Goal: Task Accomplishment & Management: Complete application form

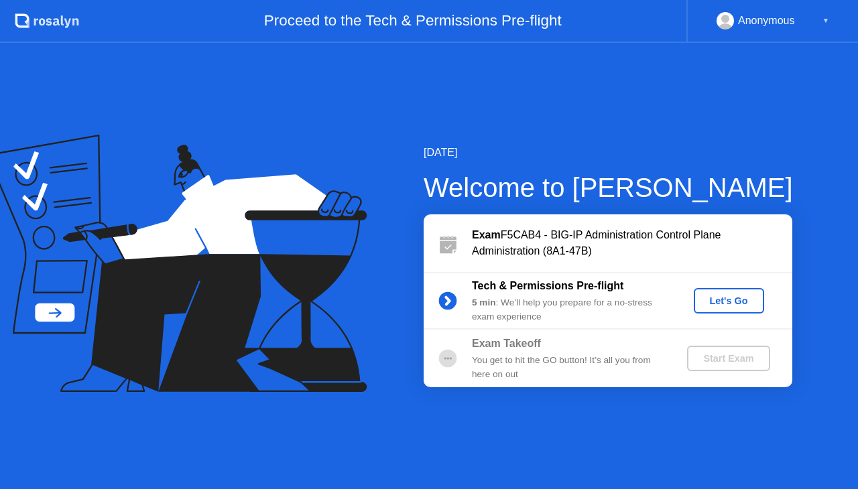
click at [724, 296] on div "Let's Go" at bounding box center [729, 301] width 60 height 11
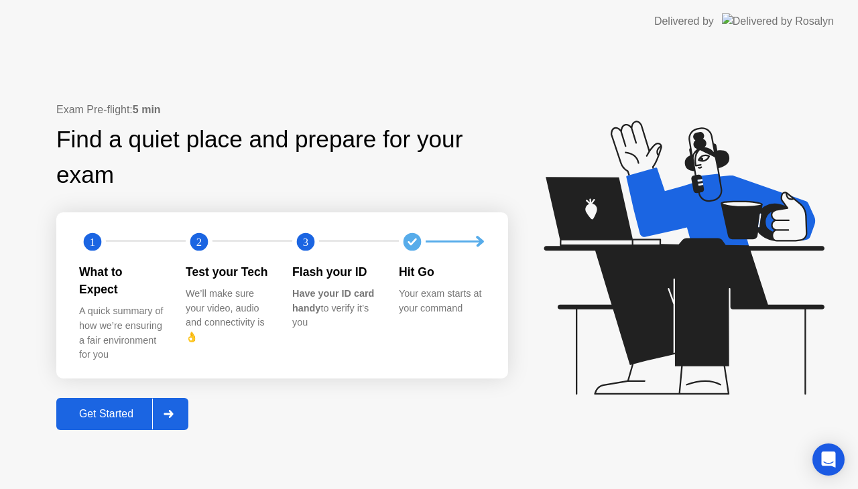
click at [92, 408] on div "Get Started" at bounding box center [106, 414] width 92 height 12
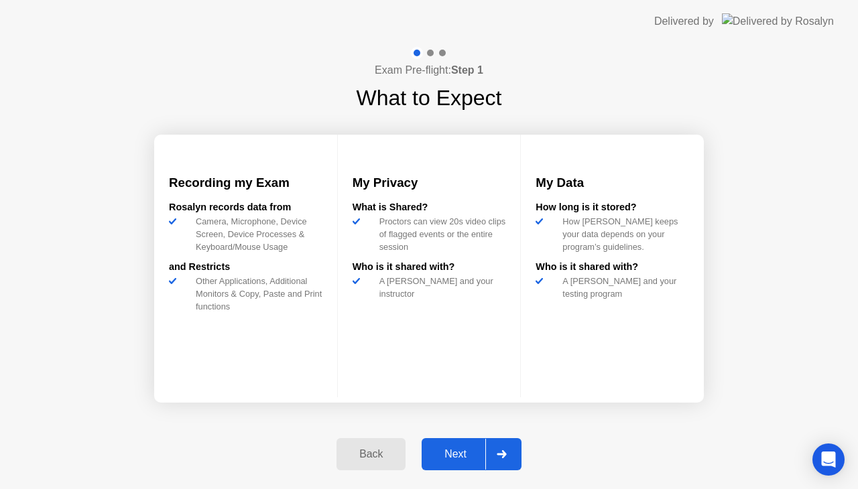
click at [455, 454] on div "Next" at bounding box center [456, 454] width 60 height 12
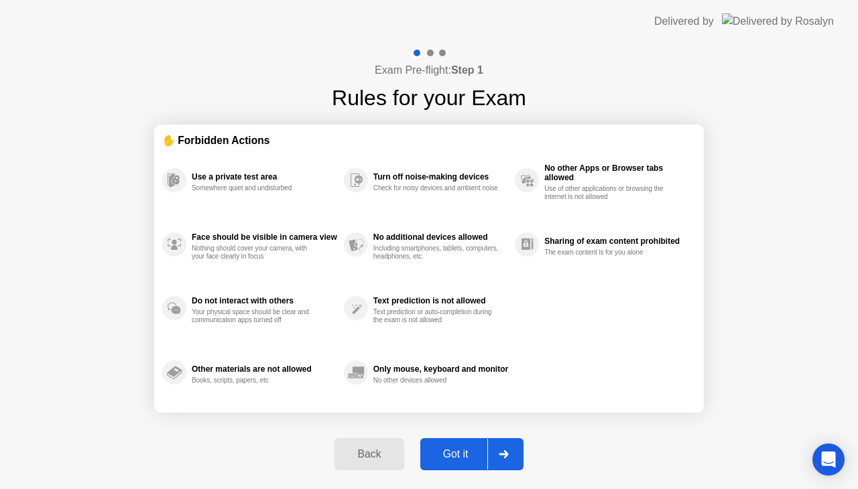
click at [455, 454] on div "Got it" at bounding box center [455, 454] width 63 height 12
select select "**********"
select select "*******"
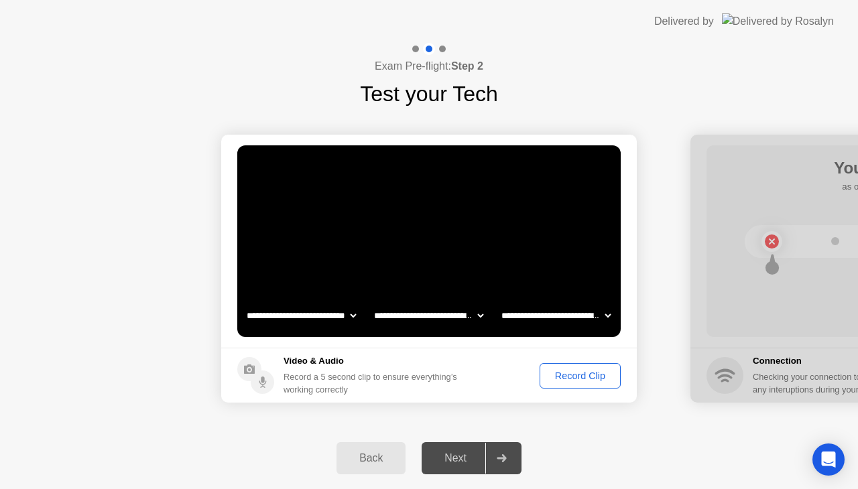
click at [567, 373] on div "Record Clip" at bounding box center [580, 376] width 72 height 11
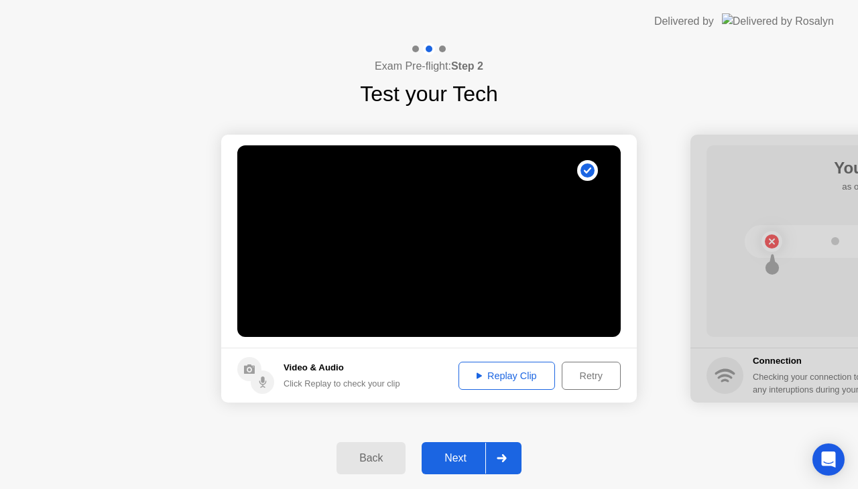
click at [461, 458] on div "Next" at bounding box center [456, 458] width 60 height 12
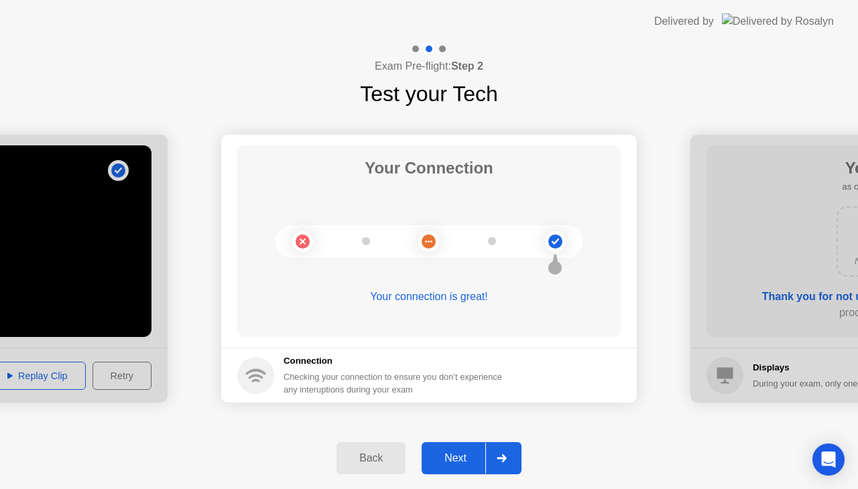
click at [456, 458] on div "Next" at bounding box center [456, 458] width 60 height 12
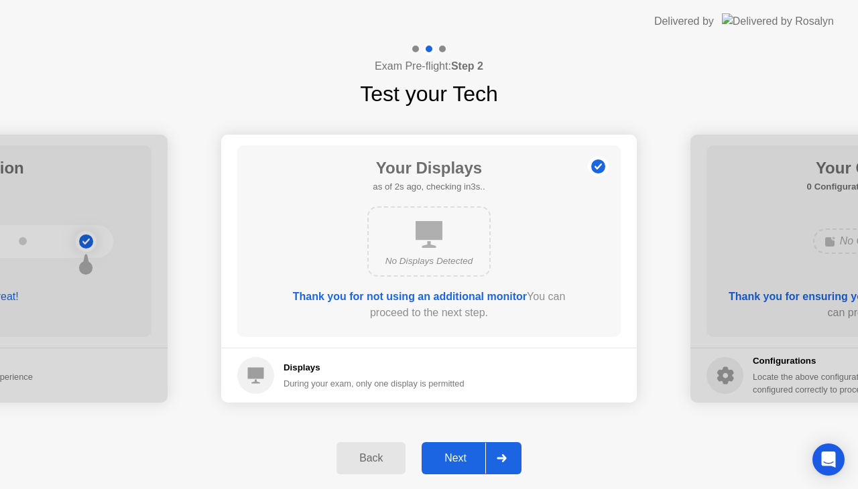
click at [456, 458] on div "Next" at bounding box center [456, 458] width 60 height 12
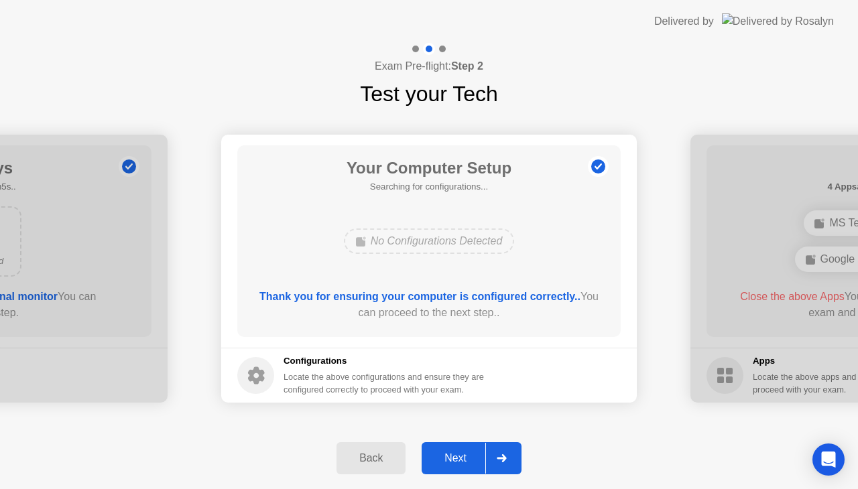
click at [456, 458] on div "Next" at bounding box center [456, 458] width 60 height 12
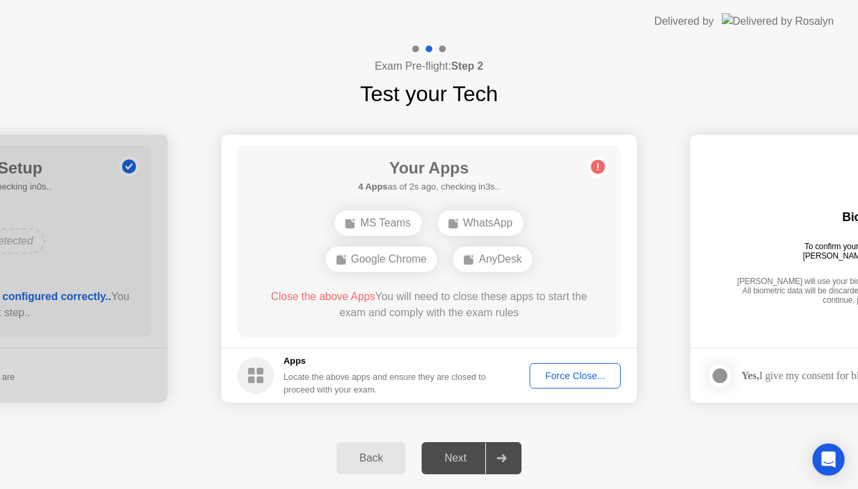
click at [574, 378] on div "Force Close..." at bounding box center [575, 376] width 82 height 11
click at [564, 381] on div "Force Close..." at bounding box center [575, 376] width 82 height 11
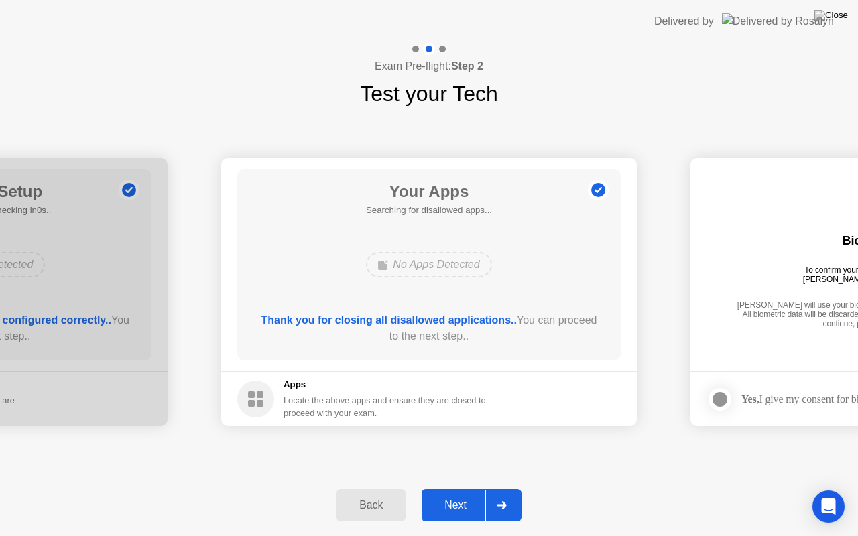
click at [460, 489] on div "Next" at bounding box center [456, 505] width 60 height 12
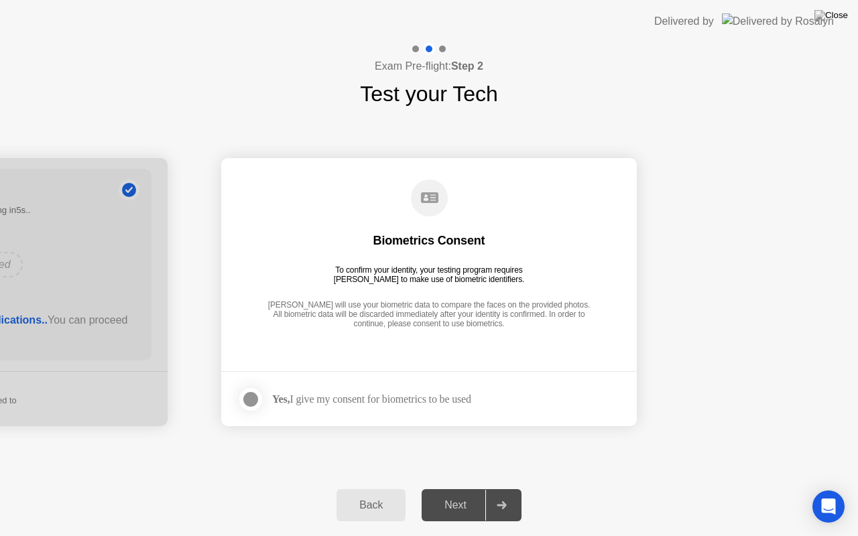
click at [250, 397] on div at bounding box center [251, 399] width 16 height 16
click at [458, 489] on div "Next" at bounding box center [456, 505] width 60 height 12
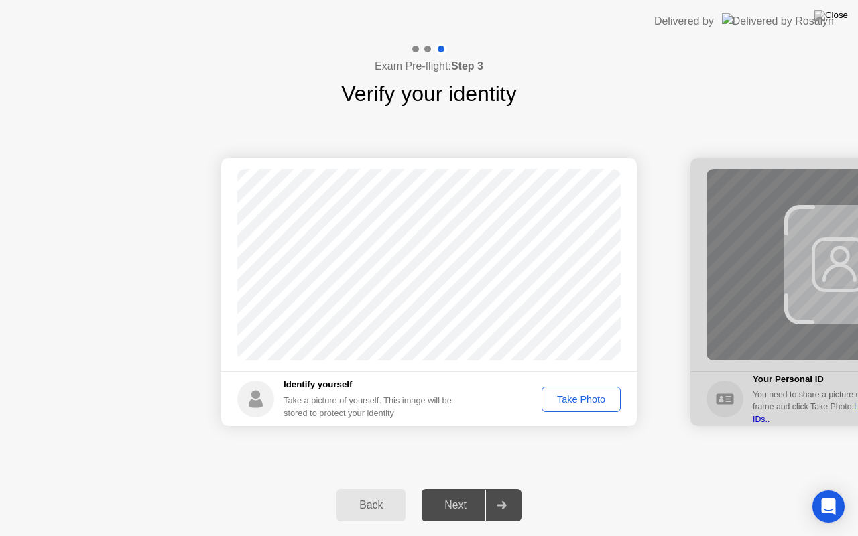
click at [565, 402] on div "Take Photo" at bounding box center [581, 399] width 70 height 11
click at [574, 400] on div "Retake" at bounding box center [590, 399] width 52 height 11
click at [574, 400] on div "Take Photo" at bounding box center [581, 399] width 70 height 11
click at [458, 489] on div "Next" at bounding box center [456, 505] width 60 height 12
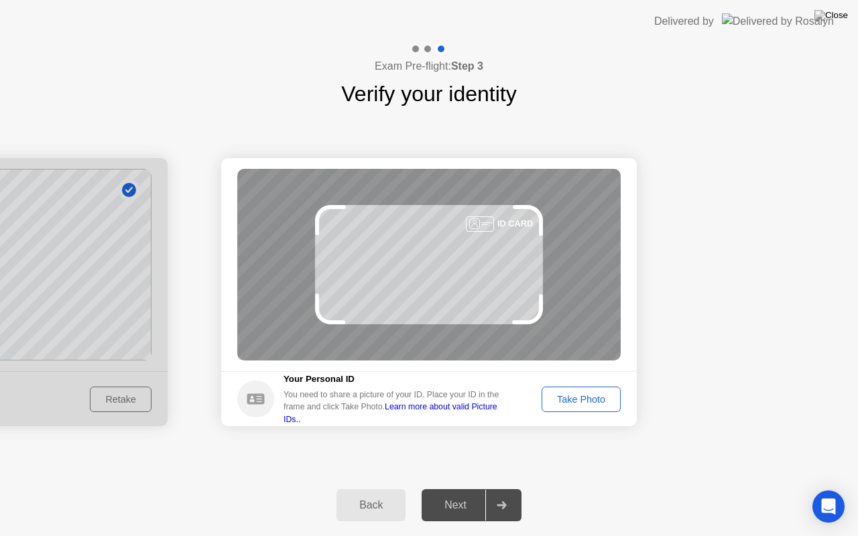
click at [564, 401] on div "Take Photo" at bounding box center [581, 399] width 70 height 11
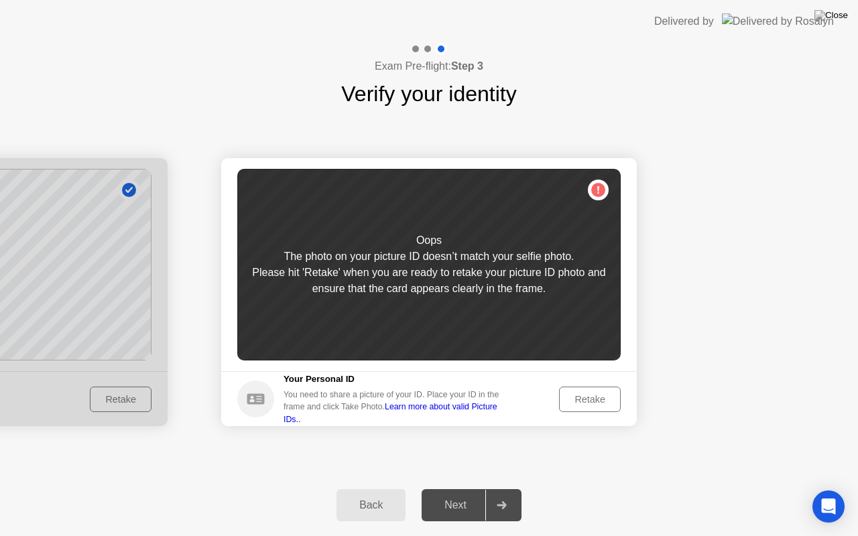
click at [578, 399] on div "Retake" at bounding box center [590, 399] width 52 height 11
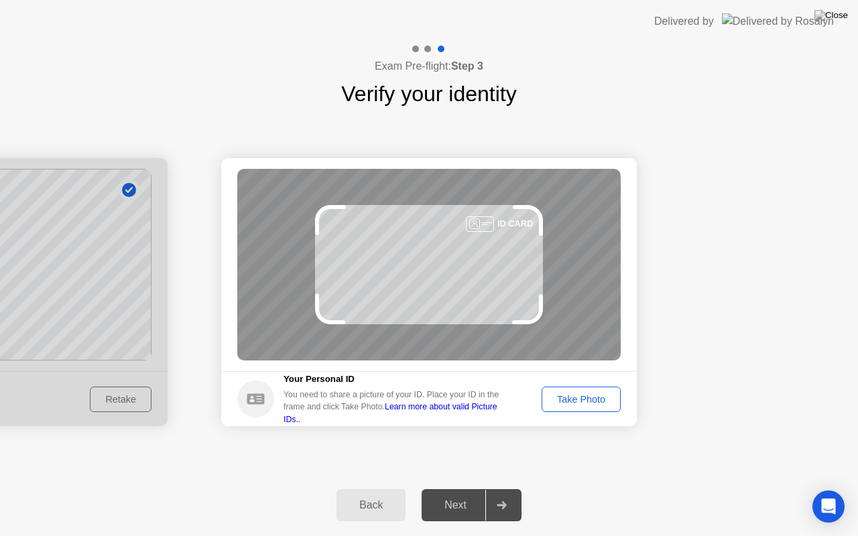
click at [578, 399] on div "Take Photo" at bounding box center [581, 399] width 70 height 11
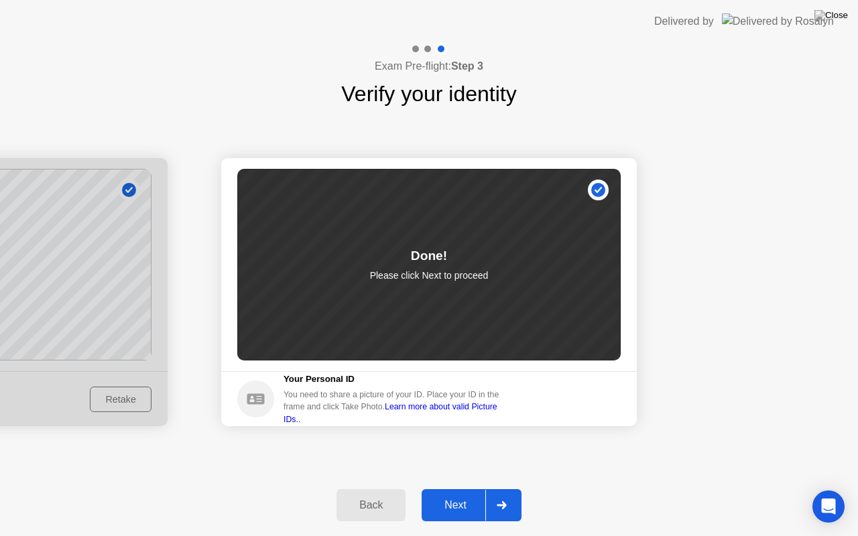
click at [448, 489] on div "Next" at bounding box center [456, 505] width 60 height 12
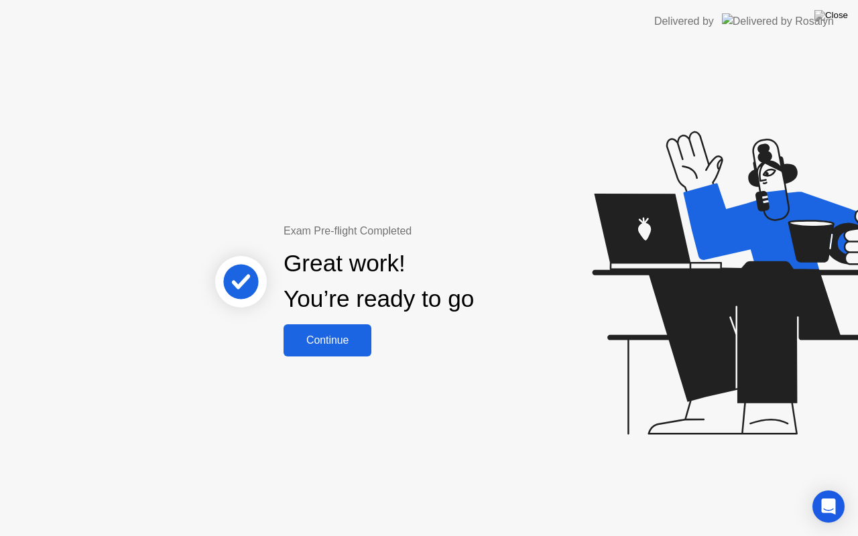
click at [314, 347] on div "Continue" at bounding box center [328, 340] width 80 height 12
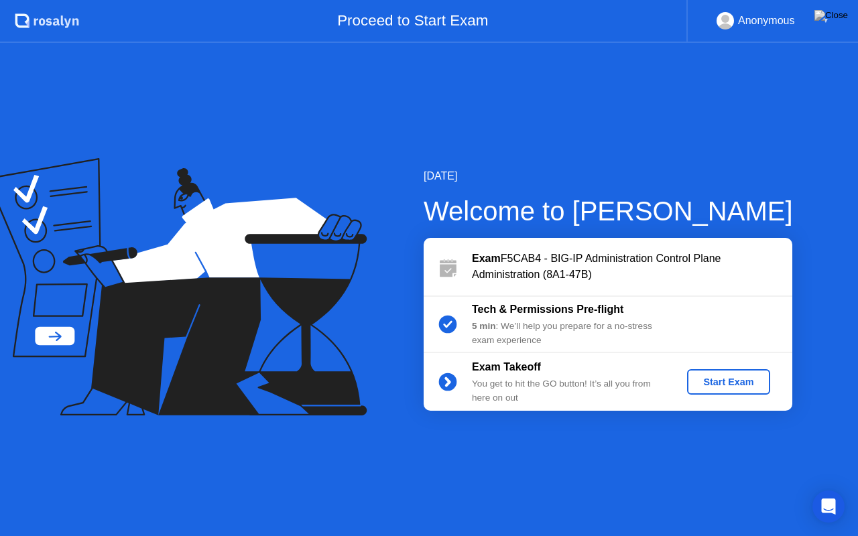
click at [716, 378] on div "Start Exam" at bounding box center [728, 382] width 72 height 11
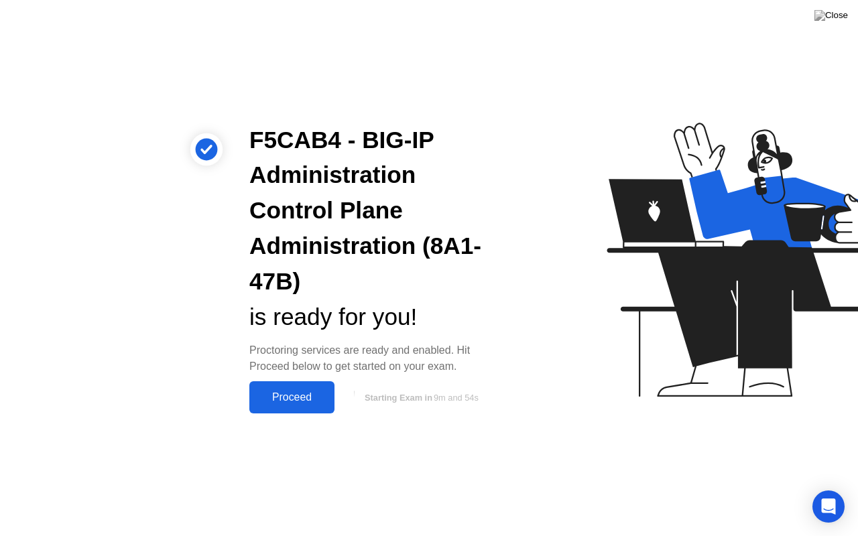
click at [279, 399] on div "Proceed" at bounding box center [291, 397] width 77 height 12
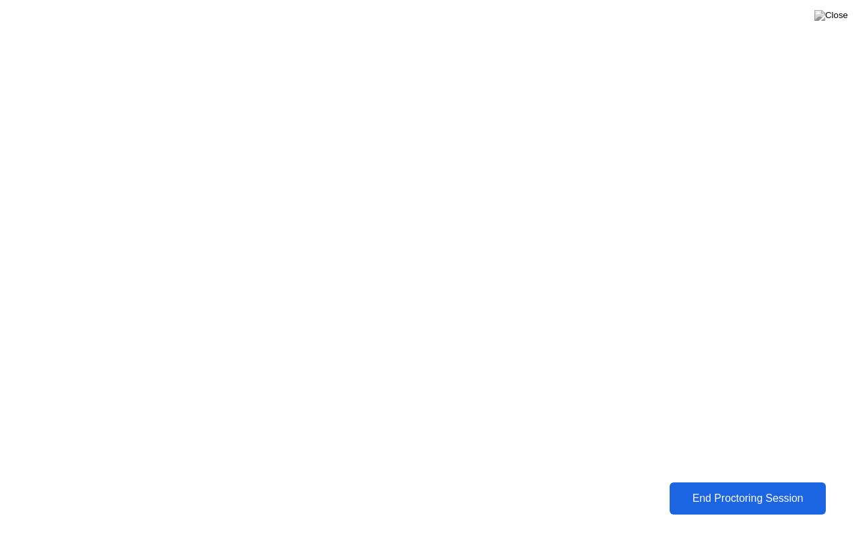
click at [730, 489] on div "End Proctoring Session" at bounding box center [747, 499] width 149 height 12
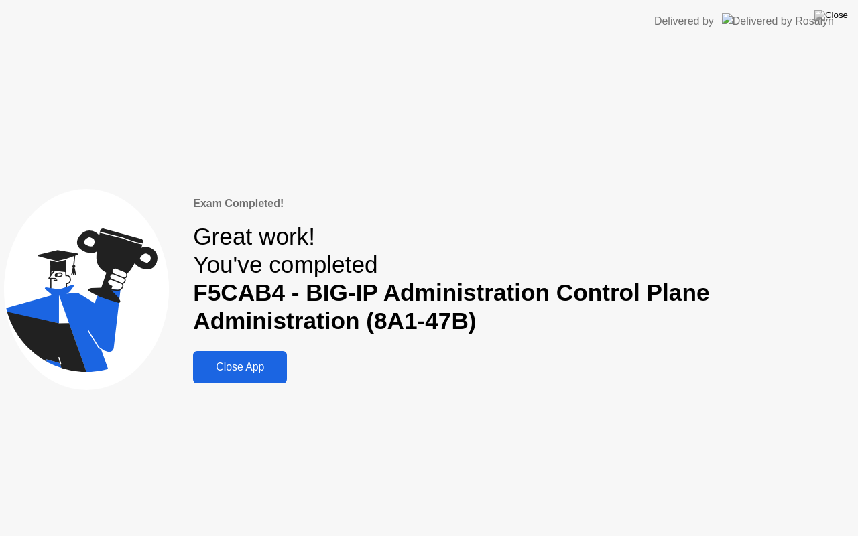
click at [240, 370] on div "Close App" at bounding box center [240, 367] width 86 height 12
